Goal: Information Seeking & Learning: Learn about a topic

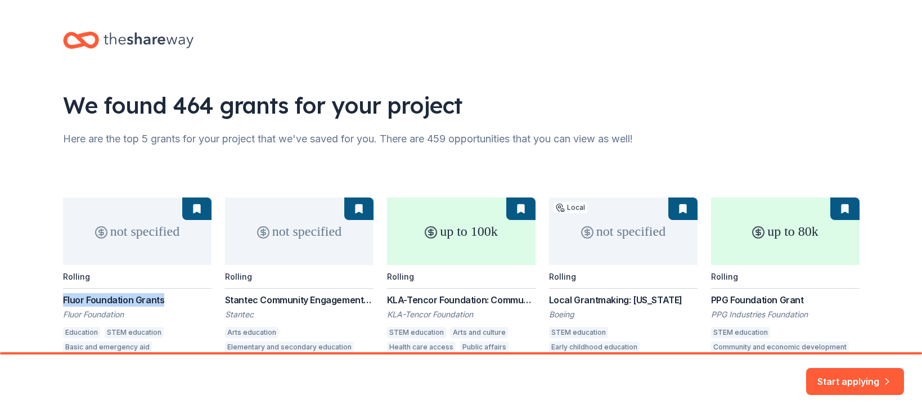
scroll to position [67, 0]
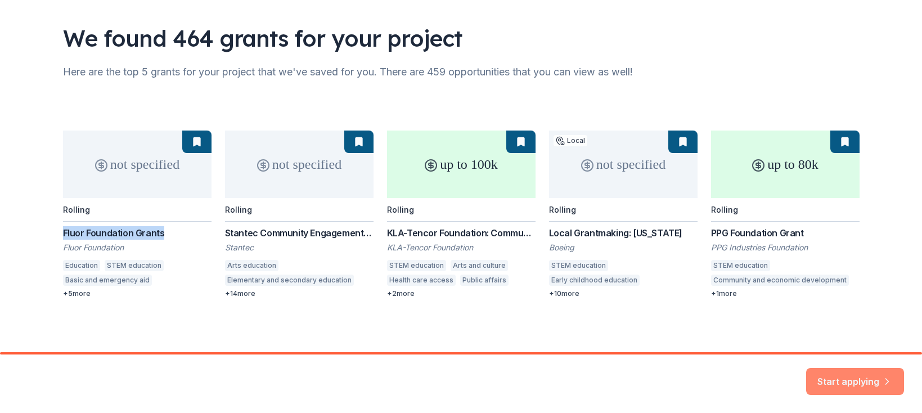
click at [849, 375] on button "Start applying" at bounding box center [855, 374] width 98 height 27
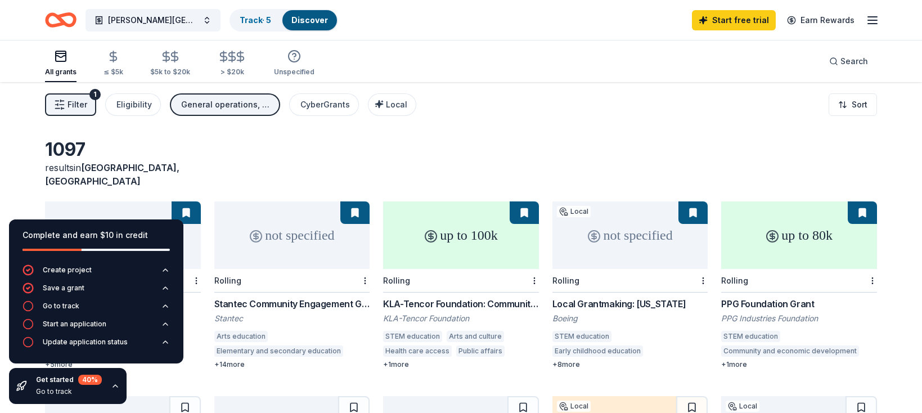
click at [113, 381] on icon "button" at bounding box center [115, 385] width 9 height 9
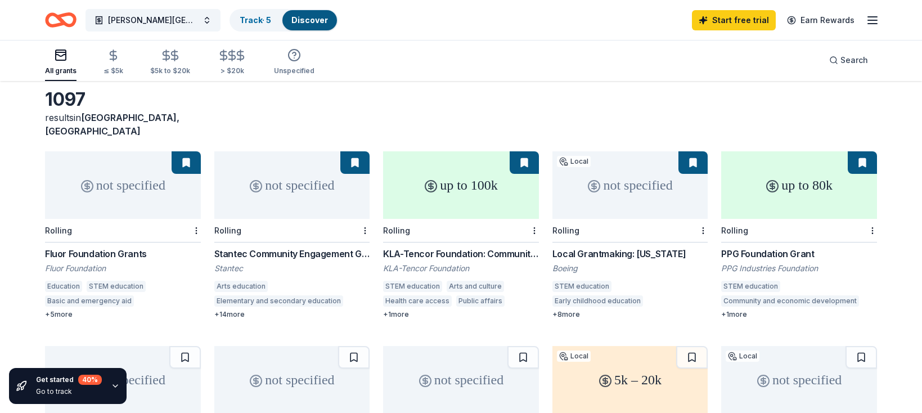
scroll to position [77, 0]
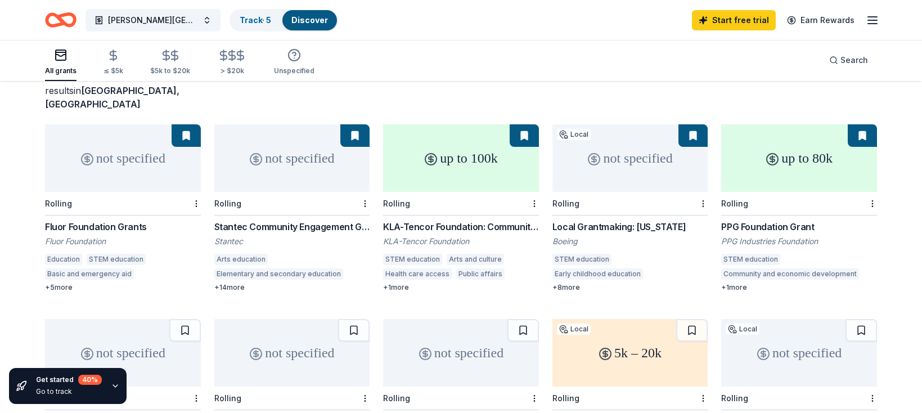
click at [589, 220] on div "Local Grantmaking: [US_STATE]" at bounding box center [630, 226] width 156 height 13
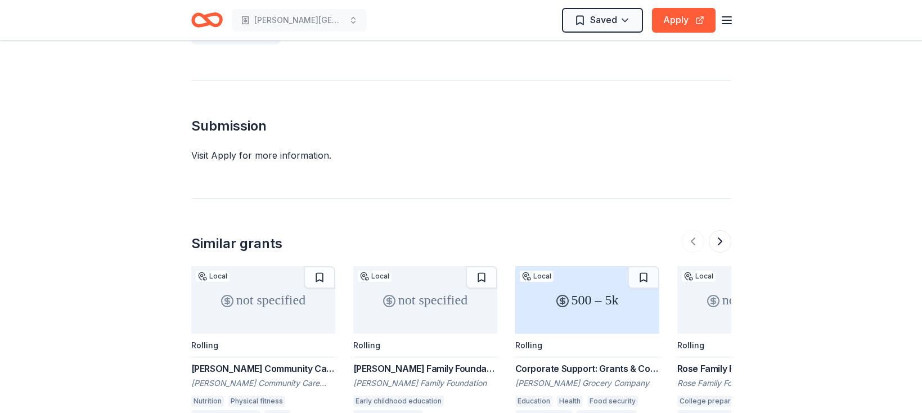
scroll to position [476, 0]
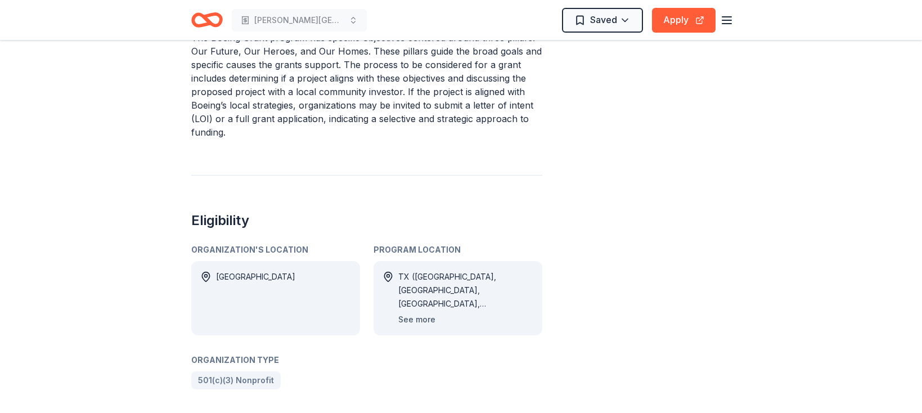
click at [416, 313] on button "See more" at bounding box center [416, 319] width 37 height 13
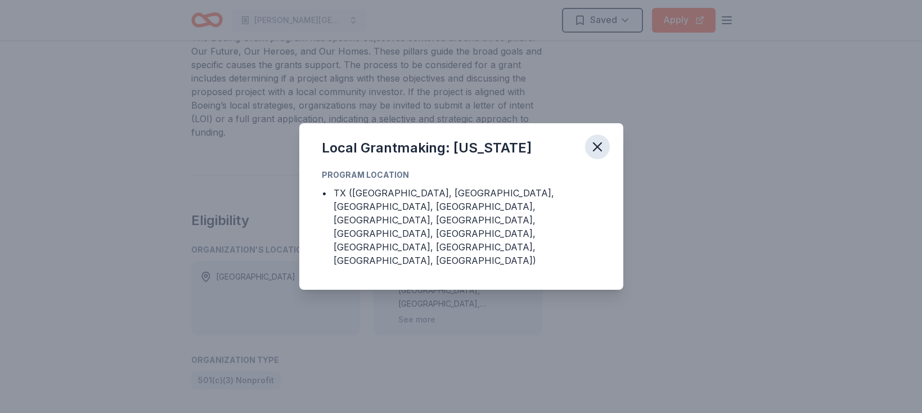
click at [595, 155] on icon "button" at bounding box center [597, 147] width 16 height 16
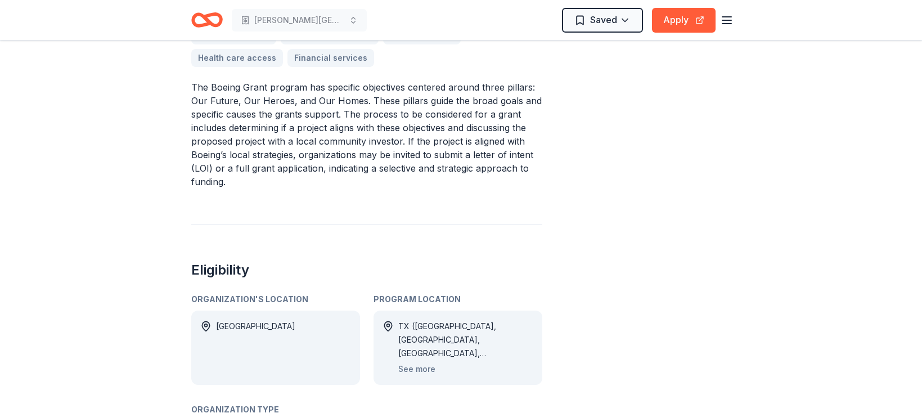
scroll to position [523, 0]
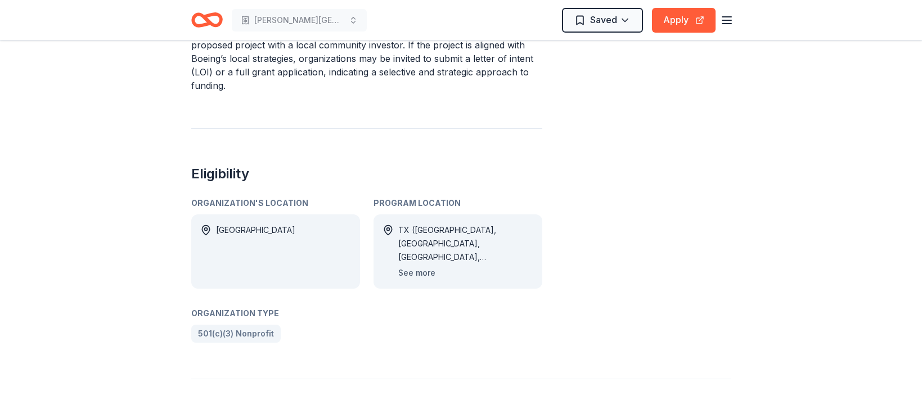
click at [414, 266] on button "See more" at bounding box center [416, 272] width 37 height 13
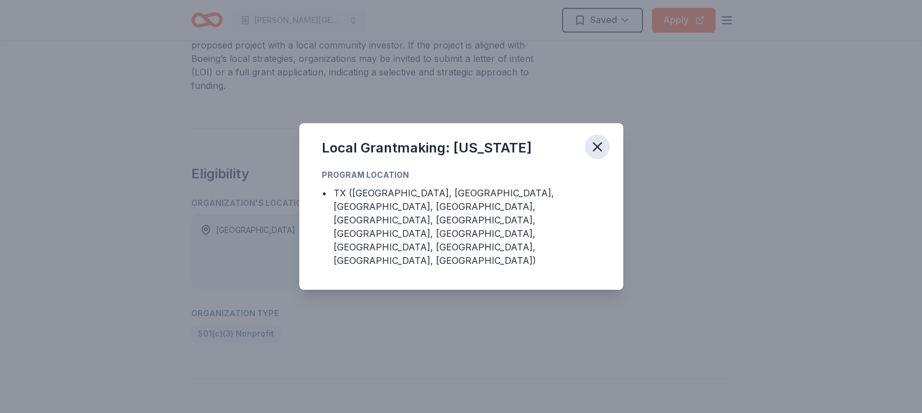
click at [601, 155] on icon "button" at bounding box center [597, 147] width 16 height 16
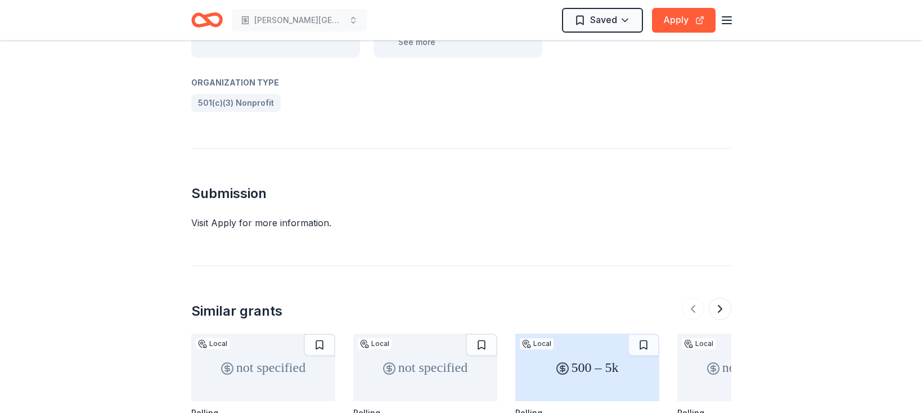
scroll to position [772, 0]
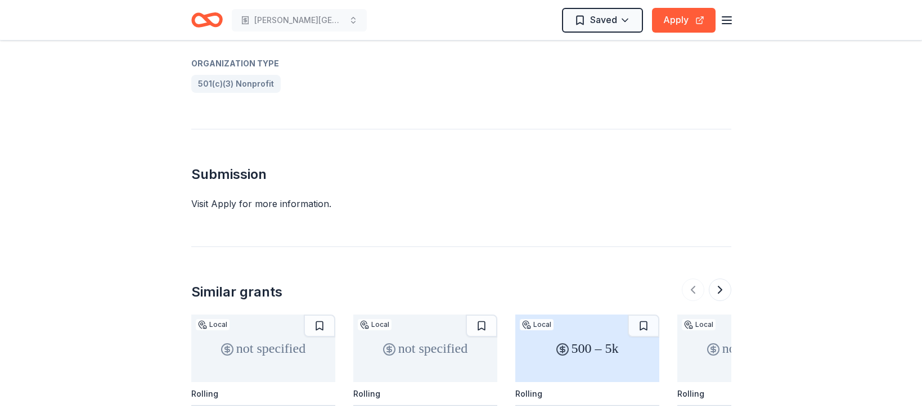
click at [233, 197] on div "Visit Apply for more information." at bounding box center [461, 203] width 540 height 13
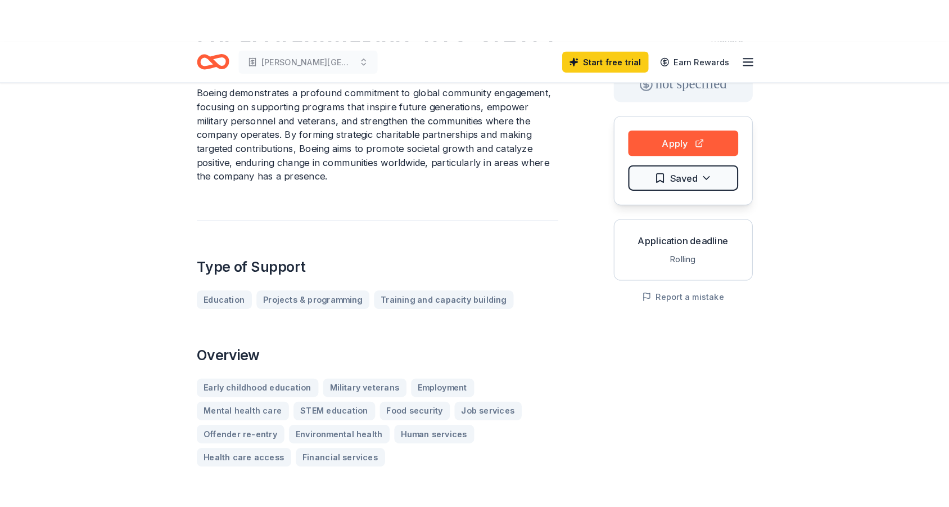
scroll to position [154, 0]
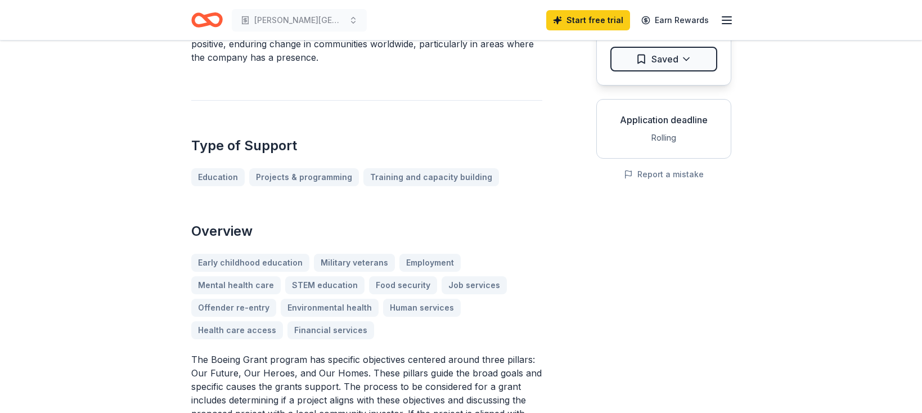
drag, startPoint x: 210, startPoint y: 336, endPoint x: 329, endPoint y: 343, distance: 118.8
click at [327, 353] on p "The Boeing Grant program has specific objectives centered around three pillars:…" at bounding box center [366, 407] width 351 height 108
drag, startPoint x: 367, startPoint y: 348, endPoint x: 280, endPoint y: 336, distance: 88.5
click at [280, 353] on p "The Boeing Grant program has specific objectives centered around three pillars:…" at bounding box center [366, 407] width 351 height 108
drag, startPoint x: 206, startPoint y: 335, endPoint x: 345, endPoint y: 380, distance: 145.5
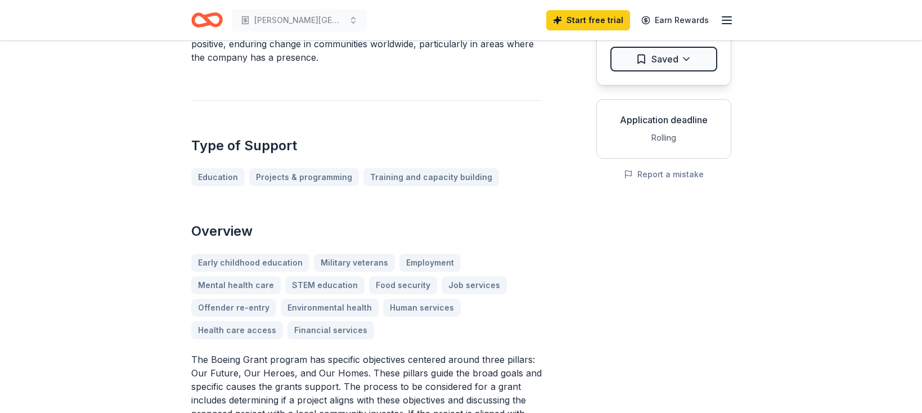
click at [344, 379] on p "The Boeing Grant program has specific objectives centered around three pillars:…" at bounding box center [366, 407] width 351 height 108
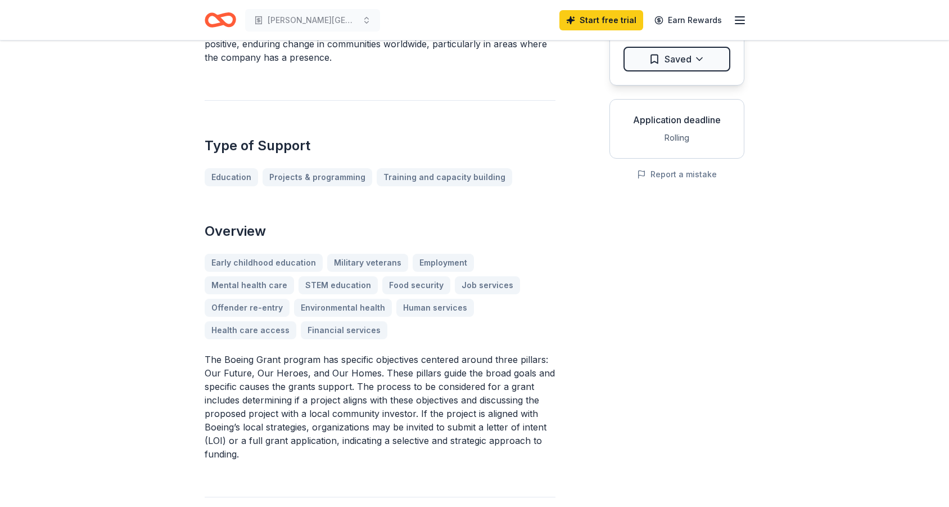
drag, startPoint x: 219, startPoint y: 336, endPoint x: 335, endPoint y: 348, distance: 117.1
click at [335, 353] on p "The Boeing Grant program has specific objectives centered around three pillars:…" at bounding box center [380, 407] width 351 height 108
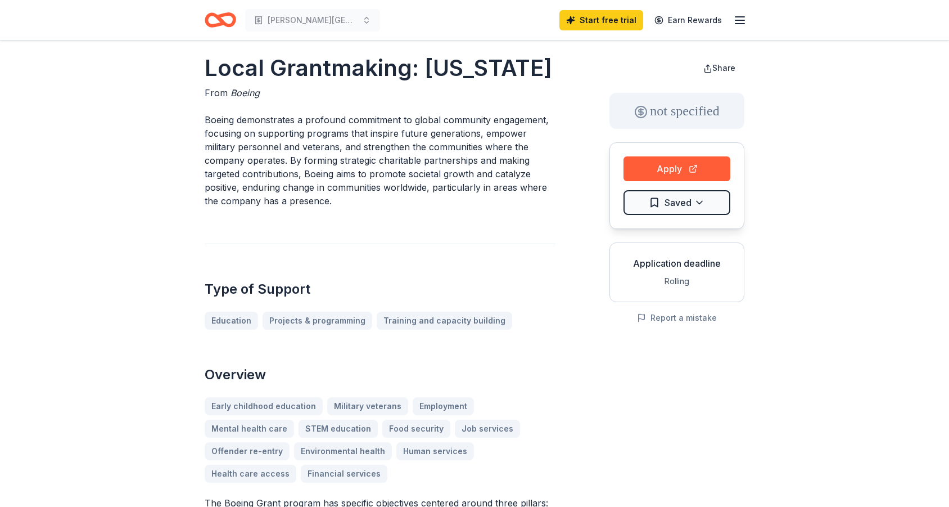
scroll to position [0, 0]
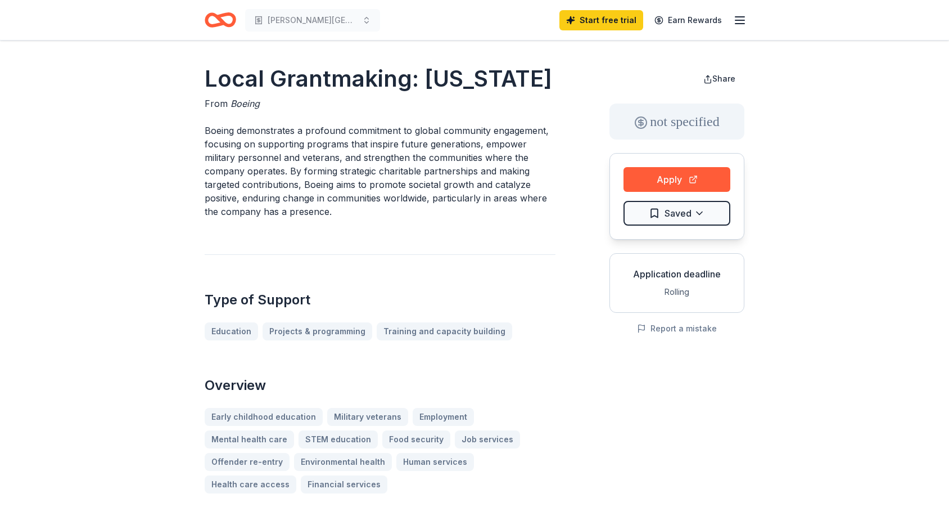
click at [222, 24] on icon "Home" at bounding box center [214, 19] width 17 height 11
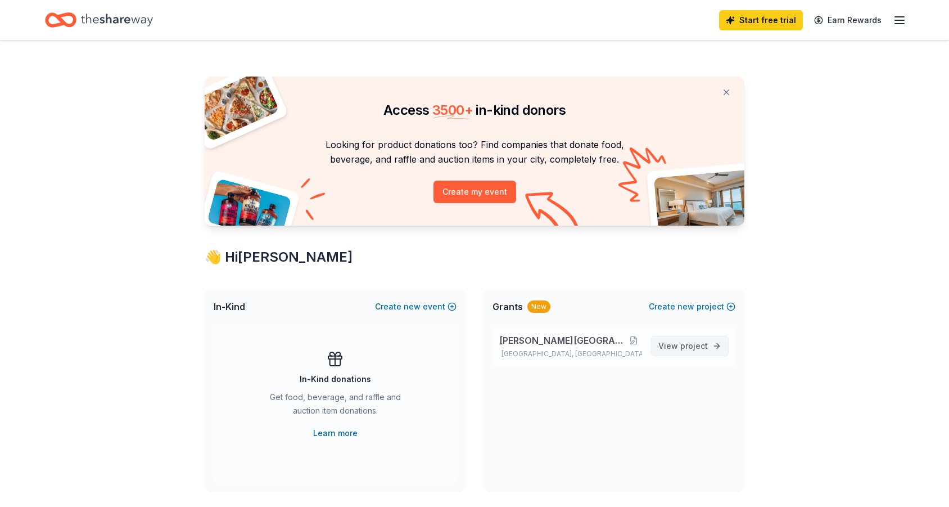
click at [691, 343] on span "project" at bounding box center [695, 346] width 28 height 10
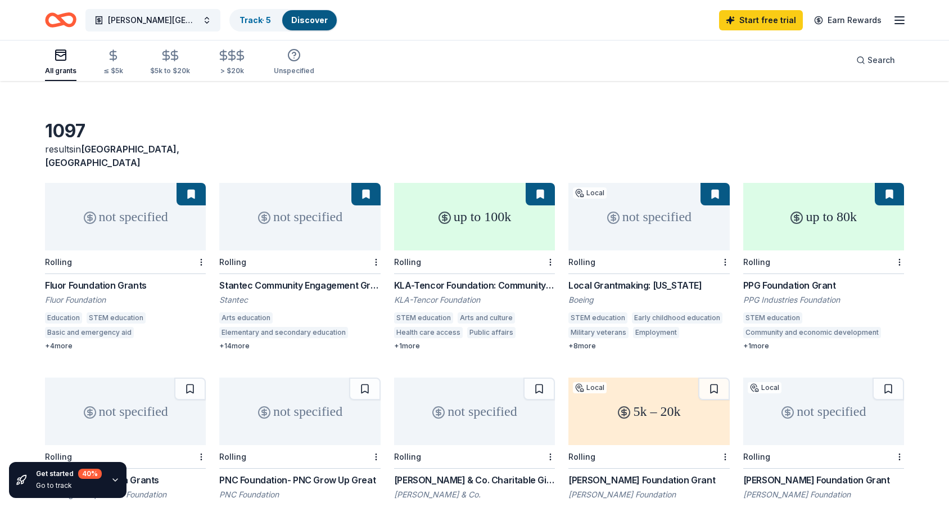
scroll to position [20, 0]
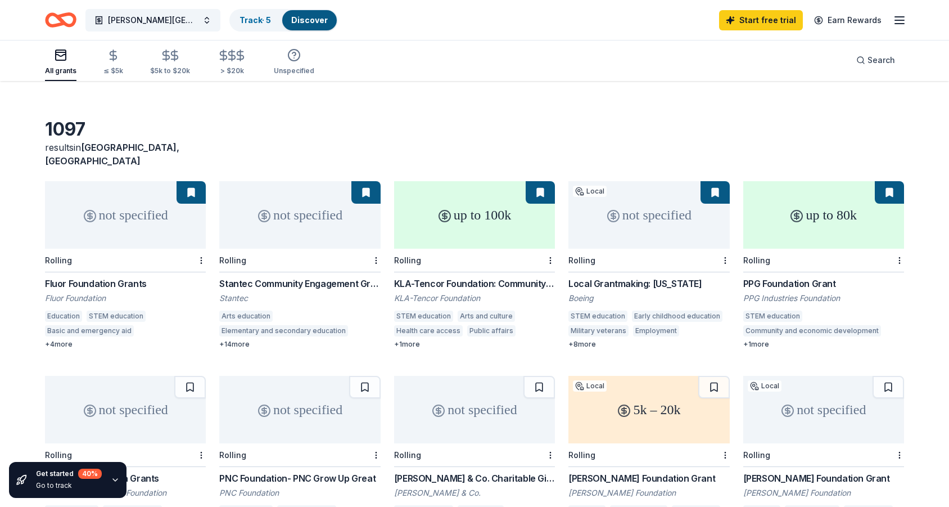
click at [765, 277] on div "PPG Foundation Grant" at bounding box center [824, 283] width 161 height 13
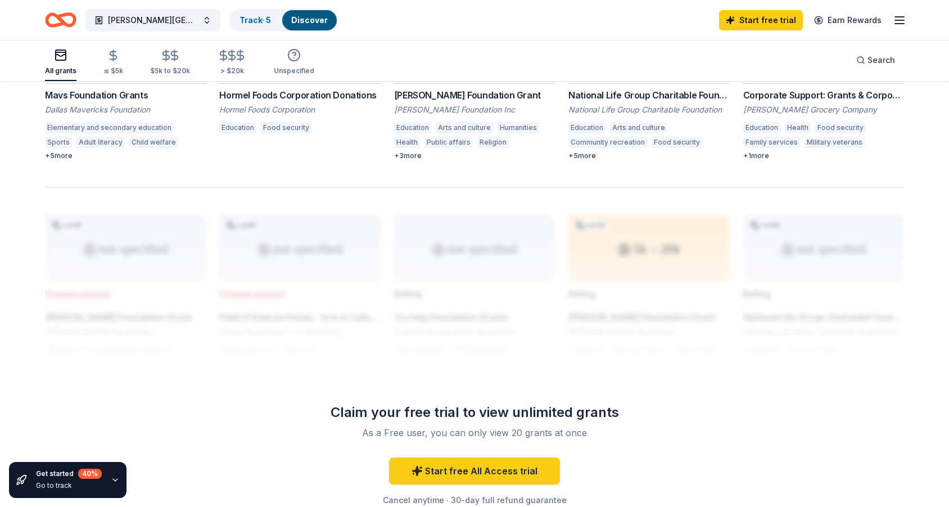
scroll to position [688, 0]
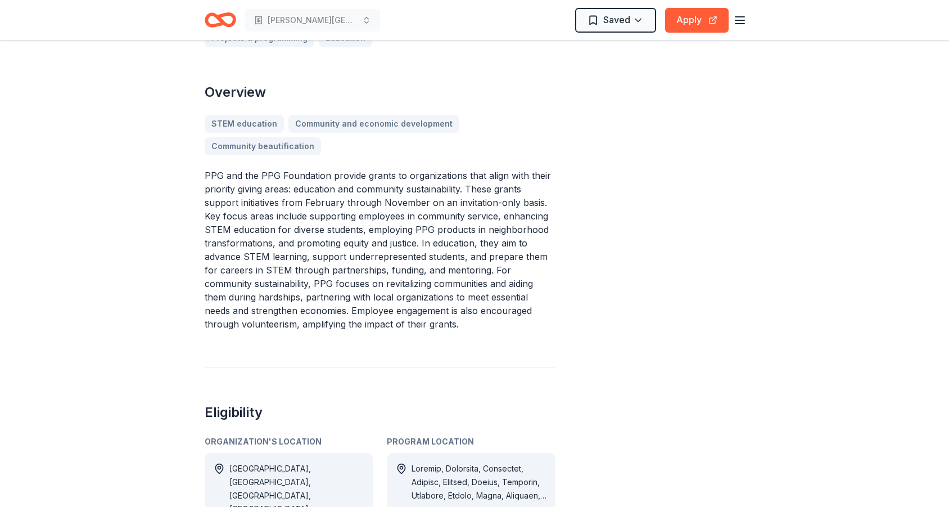
scroll to position [309, 0]
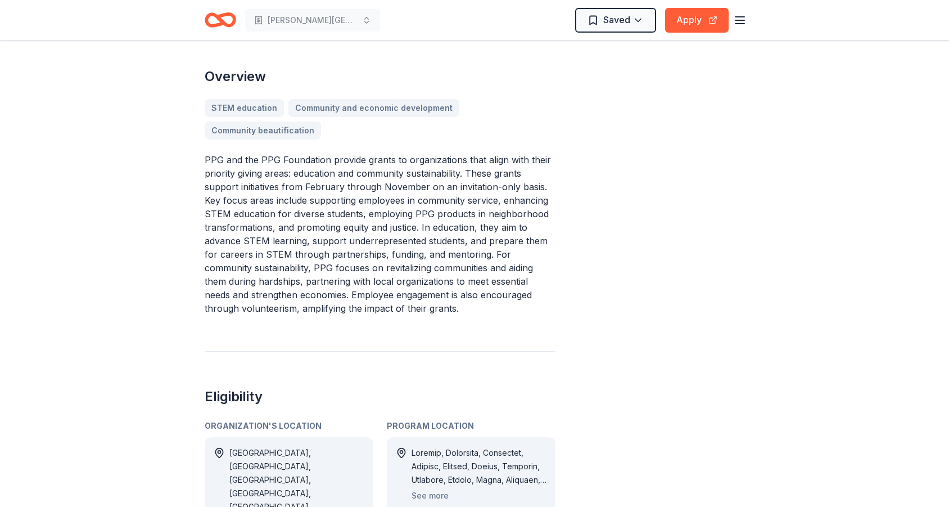
drag, startPoint x: 351, startPoint y: 221, endPoint x: 490, endPoint y: 336, distance: 180.2
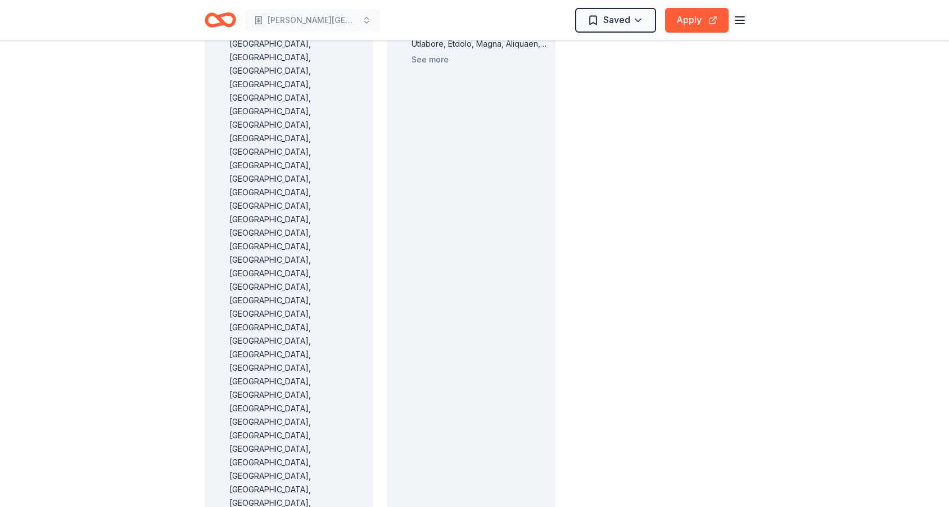
scroll to position [1209, 0]
